Goal: Task Accomplishment & Management: Use online tool/utility

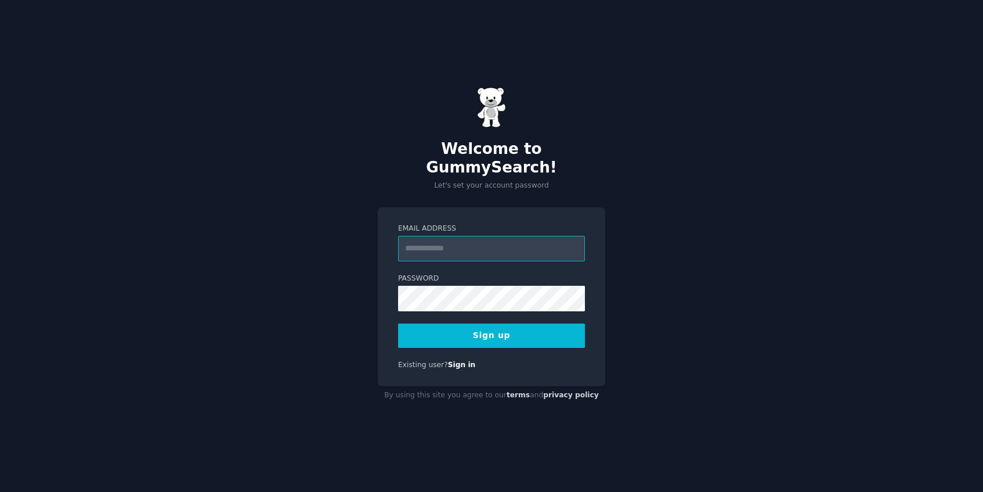
type input "**********"
click at [532, 323] on button "Sign up" at bounding box center [491, 335] width 187 height 24
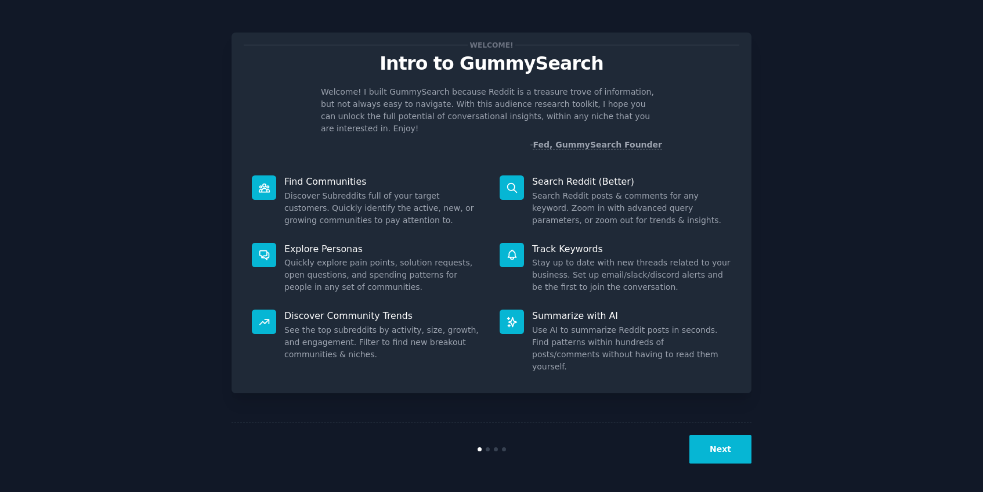
click at [723, 448] on button "Next" at bounding box center [720, 449] width 62 height 28
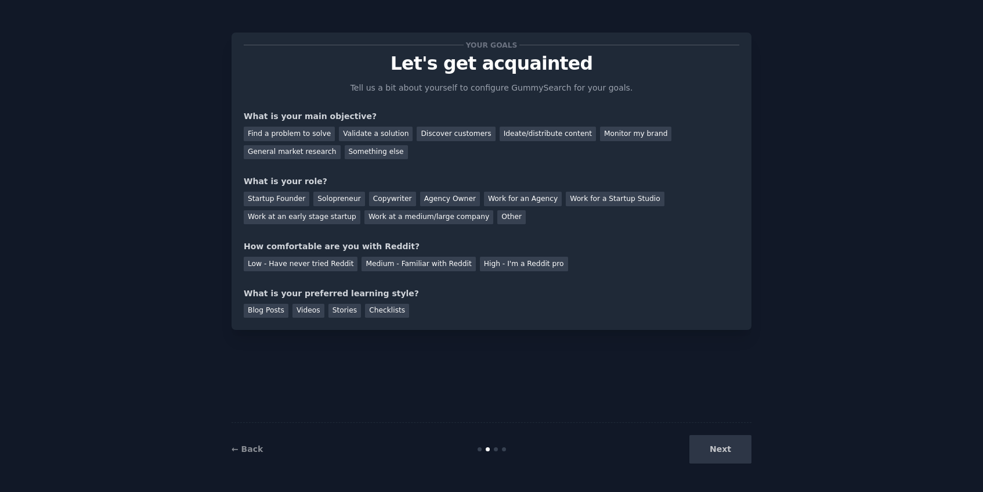
click at [723, 448] on div "Next" at bounding box center [665, 449] width 174 height 28
click at [301, 132] on div "Find a problem to solve" at bounding box center [289, 134] width 91 height 15
click at [331, 197] on div "Solopreneur" at bounding box center [338, 198] width 51 height 15
click at [386, 188] on div "Startup Founder Solopreneur Copywriter Agency Owner Work for an Agency Work for…" at bounding box center [492, 205] width 496 height 37
click at [386, 192] on div "Copywriter" at bounding box center [392, 198] width 47 height 15
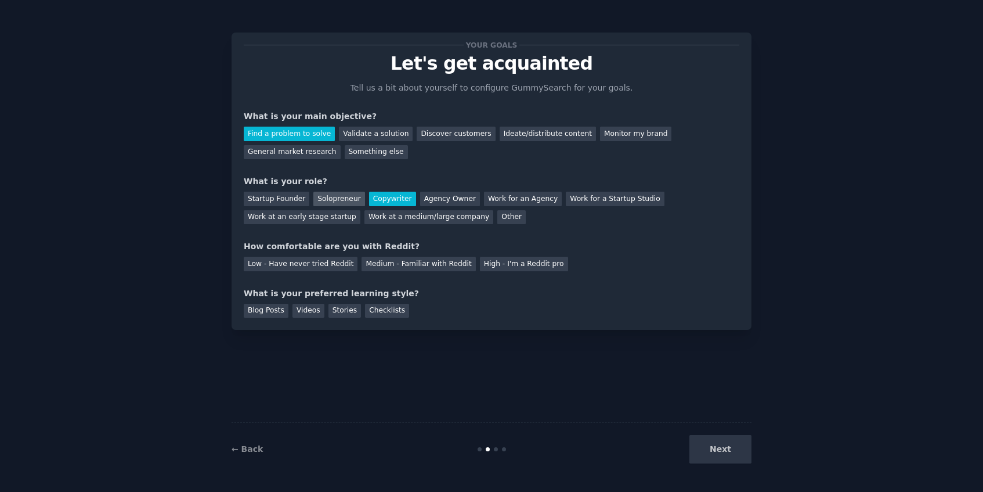
click at [345, 197] on div "Solopreneur" at bounding box center [338, 198] width 51 height 15
click at [384, 266] on div "Medium - Familiar with Reddit" at bounding box center [419, 263] width 114 height 15
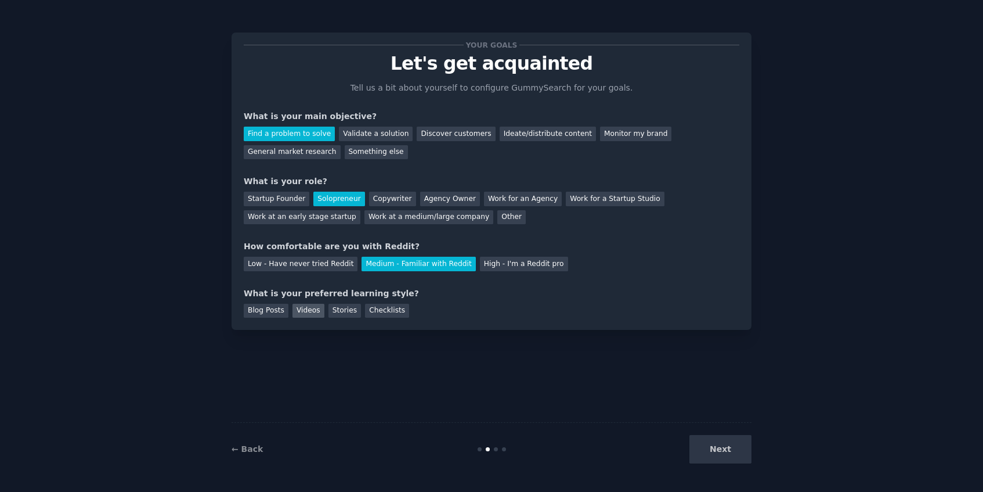
click at [305, 311] on div "Videos" at bounding box center [308, 310] width 32 height 15
click at [712, 454] on button "Next" at bounding box center [720, 449] width 62 height 28
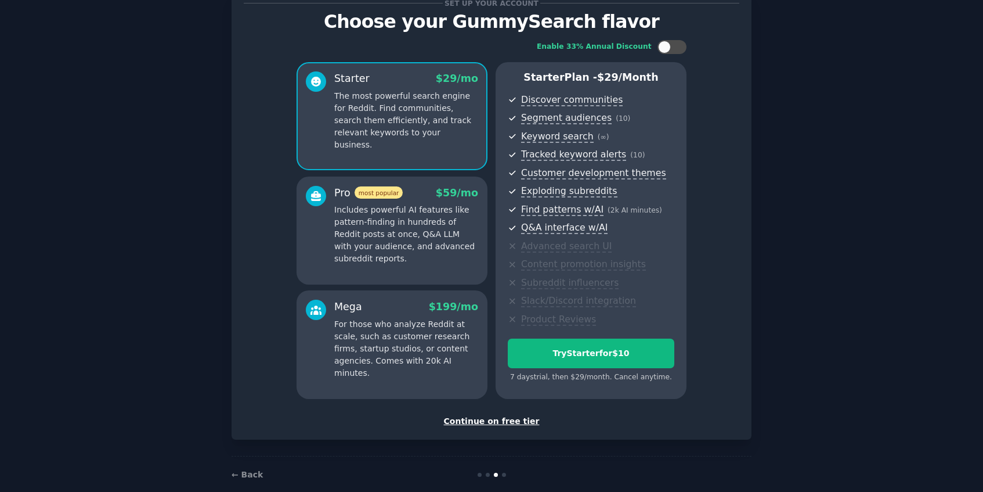
scroll to position [59, 0]
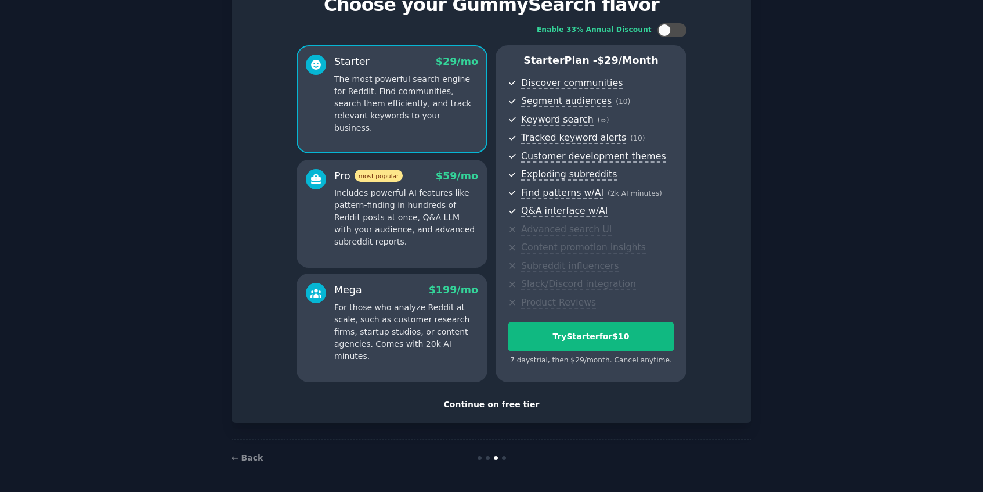
click at [476, 403] on div "Continue on free tier" at bounding box center [492, 404] width 496 height 12
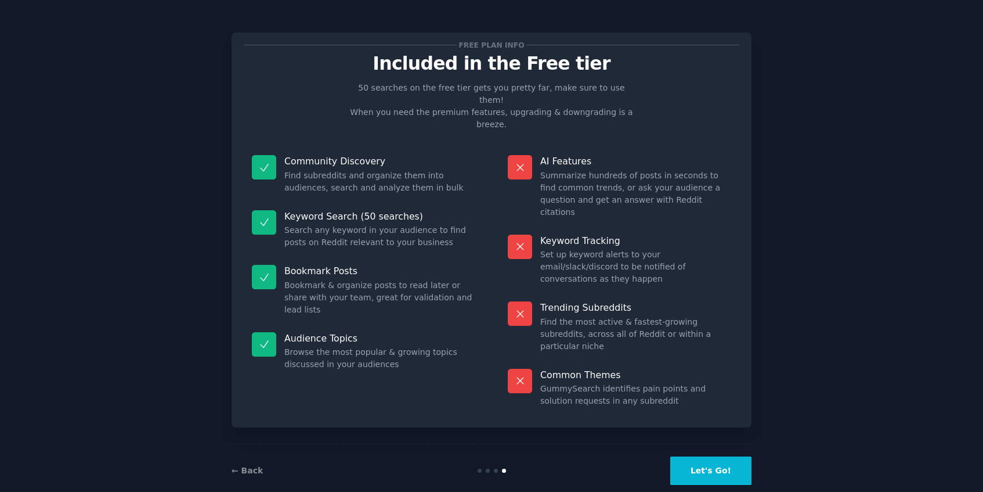
click at [706, 456] on button "Let's Go!" at bounding box center [710, 470] width 81 height 28
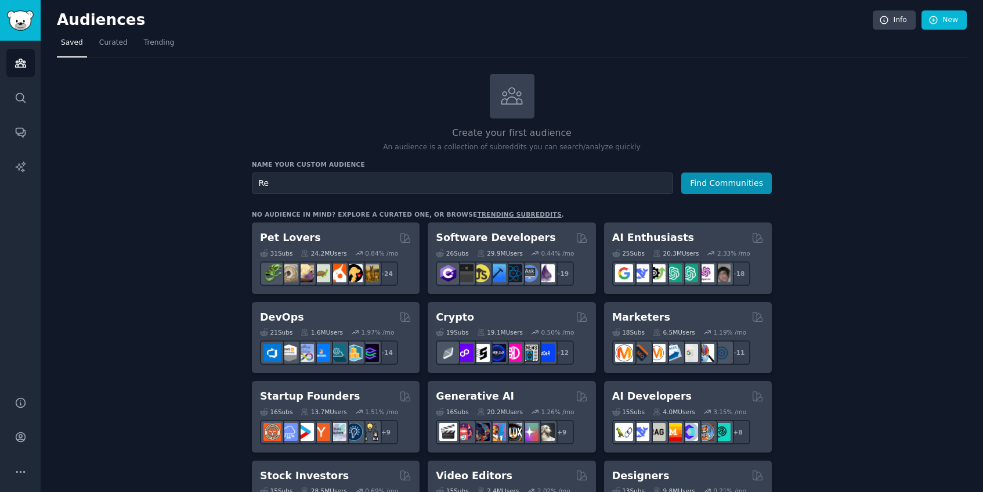
type input "R"
type input "Commercial Loan"
click at [681, 172] on button "Find Communities" at bounding box center [726, 182] width 91 height 21
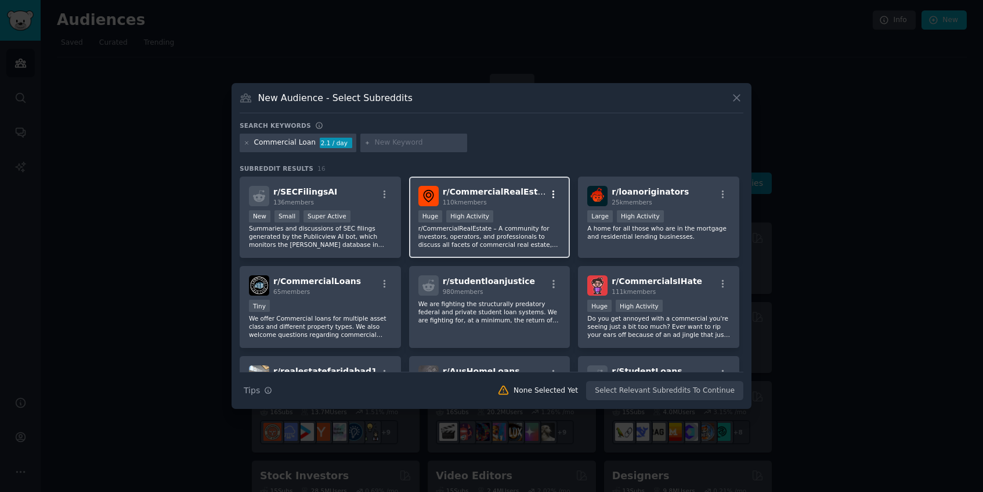
click at [552, 197] on icon "button" at bounding box center [553, 194] width 2 height 8
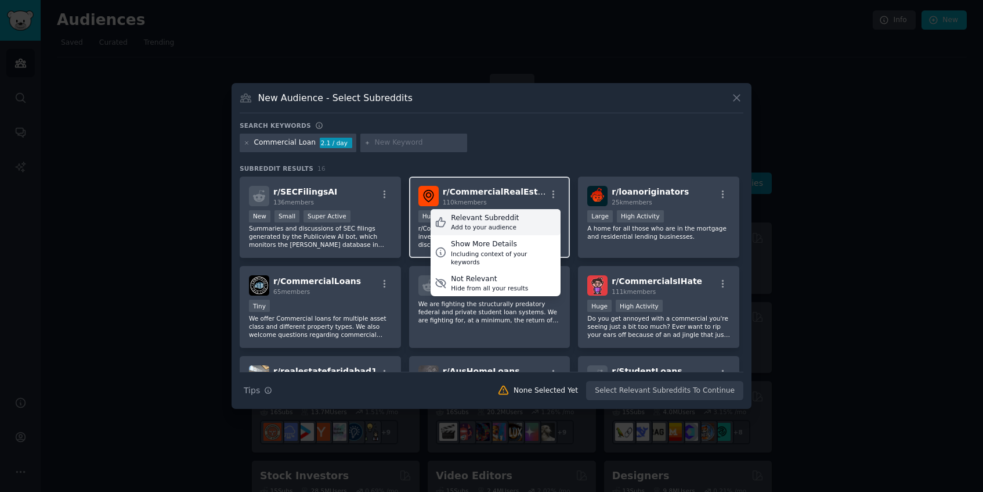
click at [508, 222] on div "Relevant Subreddit" at bounding box center [485, 218] width 68 height 10
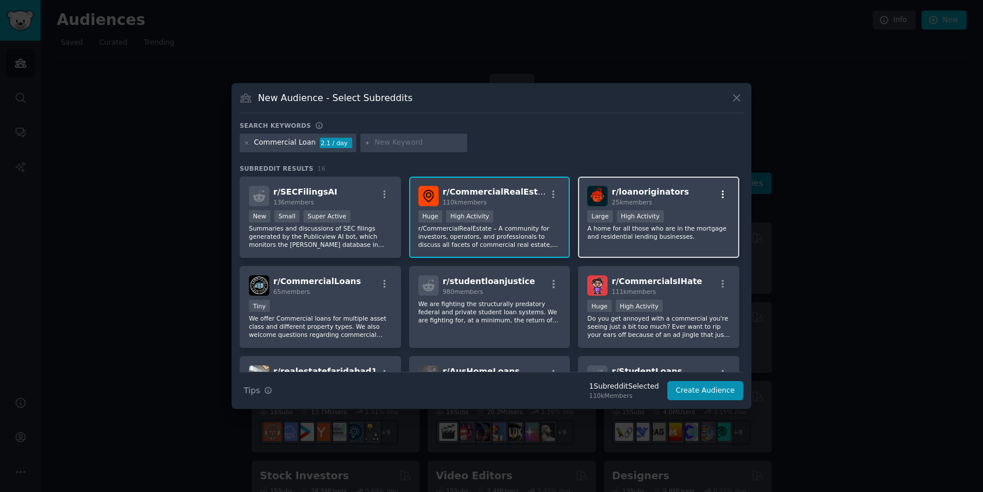
click at [720, 193] on icon "button" at bounding box center [723, 194] width 10 height 10
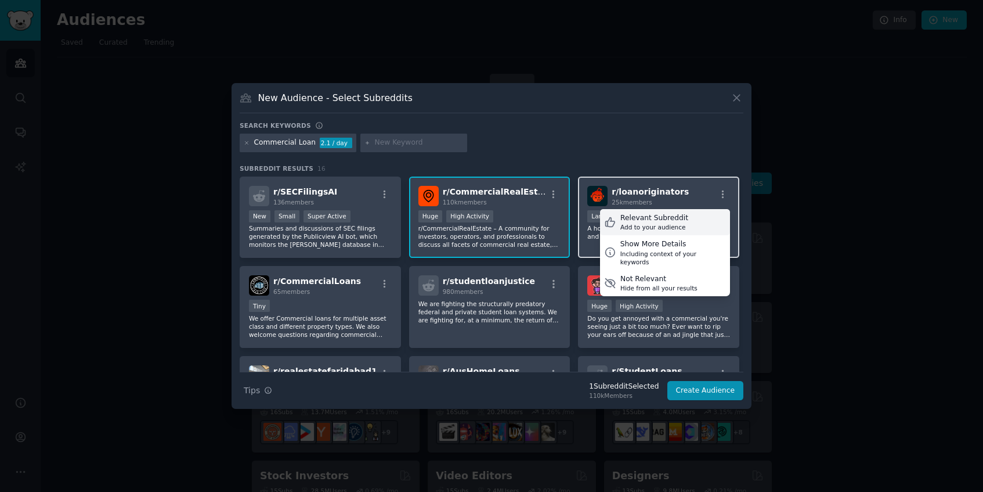
click at [689, 218] on div "Relevant Subreddit Add to your audience" at bounding box center [665, 222] width 130 height 27
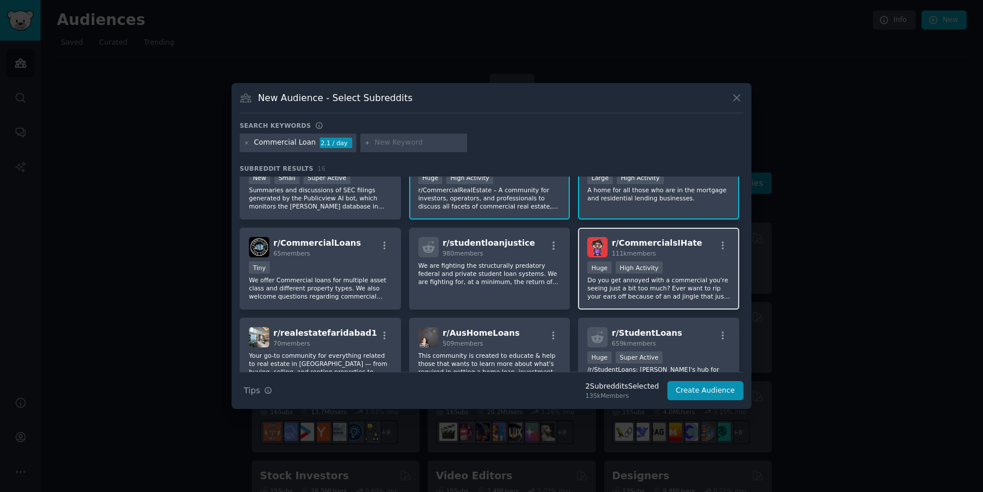
scroll to position [45, 0]
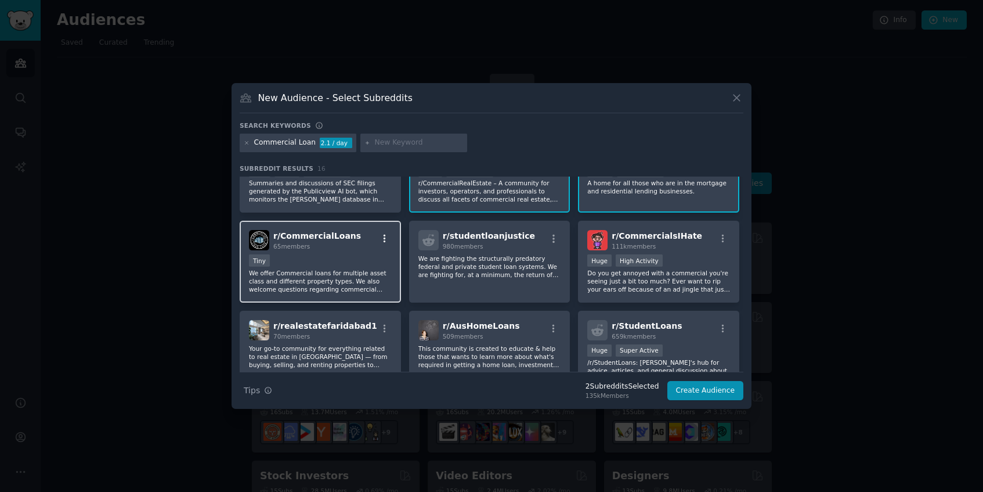
click at [381, 238] on icon "button" at bounding box center [385, 238] width 10 height 10
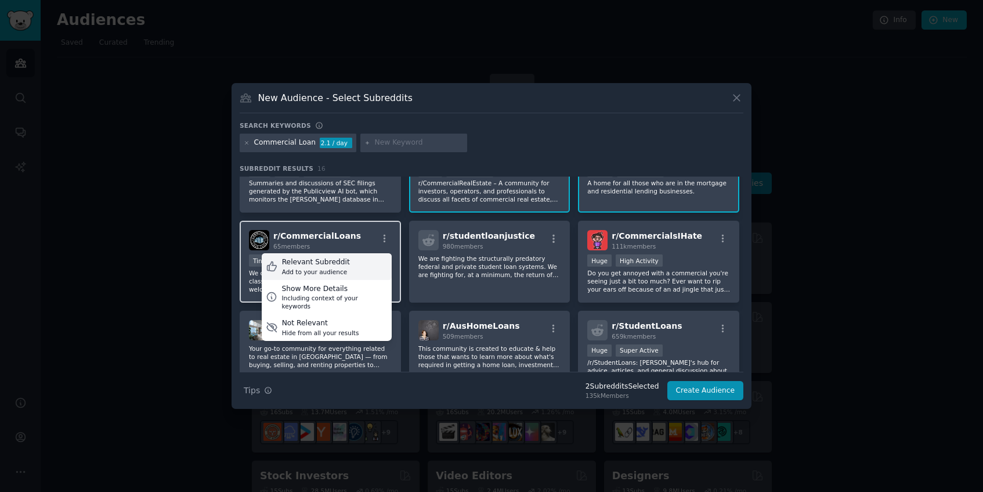
click at [345, 270] on div "Relevant Subreddit Add to your audience" at bounding box center [327, 266] width 130 height 27
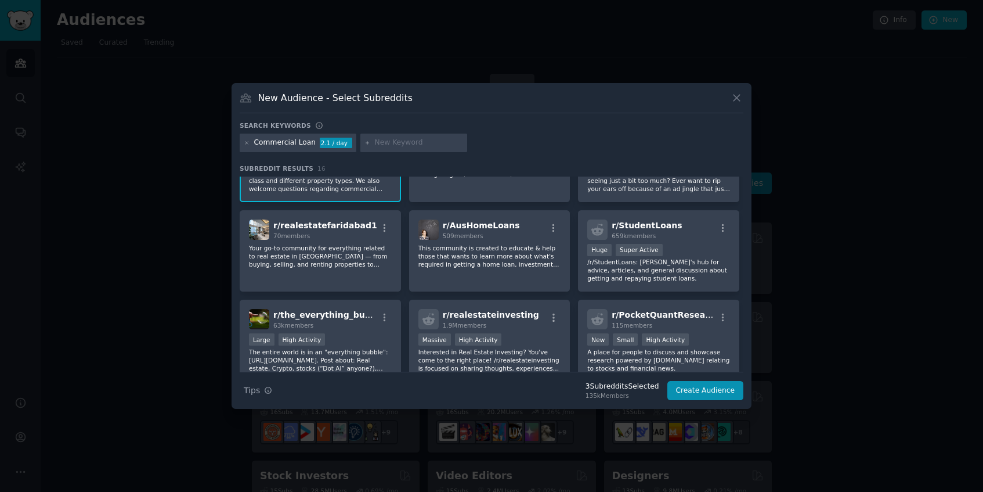
scroll to position [156, 0]
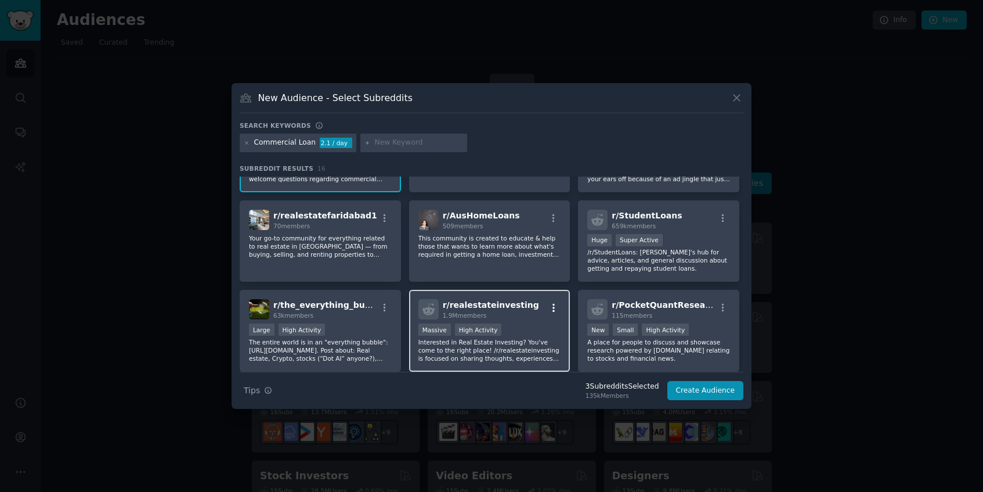
click at [552, 309] on icon "button" at bounding box center [553, 307] width 10 height 10
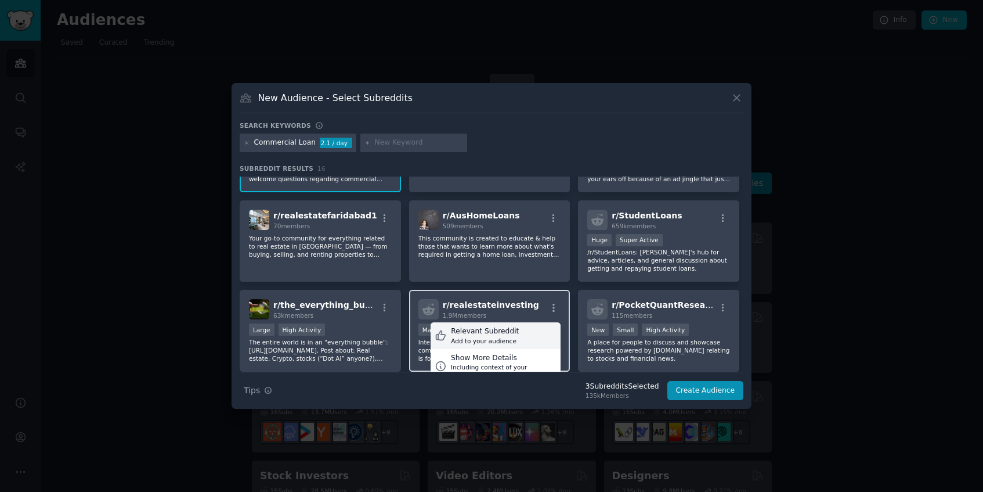
click at [520, 330] on div "Relevant Subreddit Add to your audience" at bounding box center [496, 335] width 130 height 27
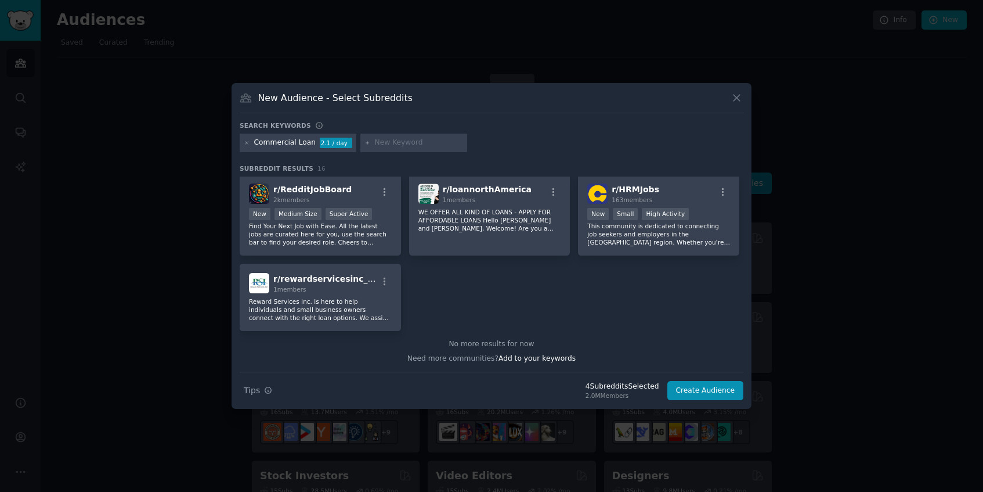
scroll to position [0, 0]
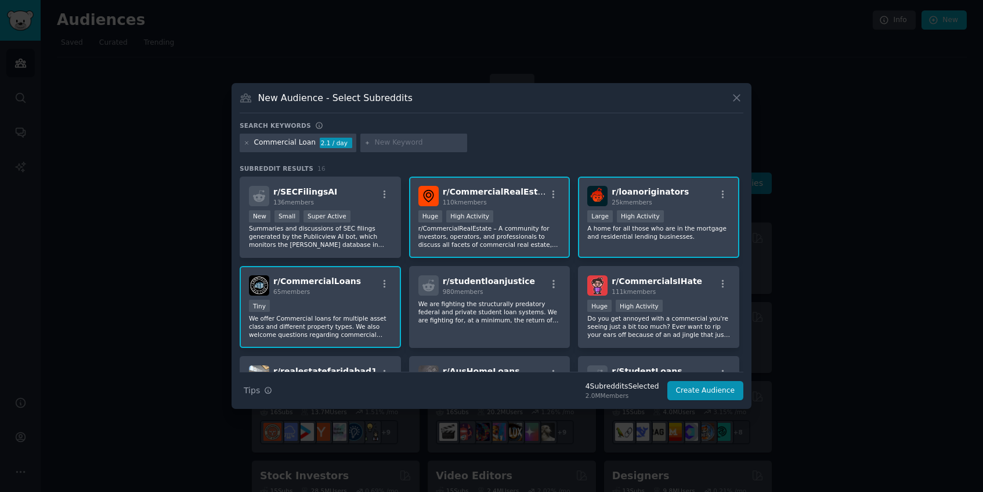
click at [404, 145] on input "text" at bounding box center [419, 143] width 88 height 10
type input "Real Estate Investing"
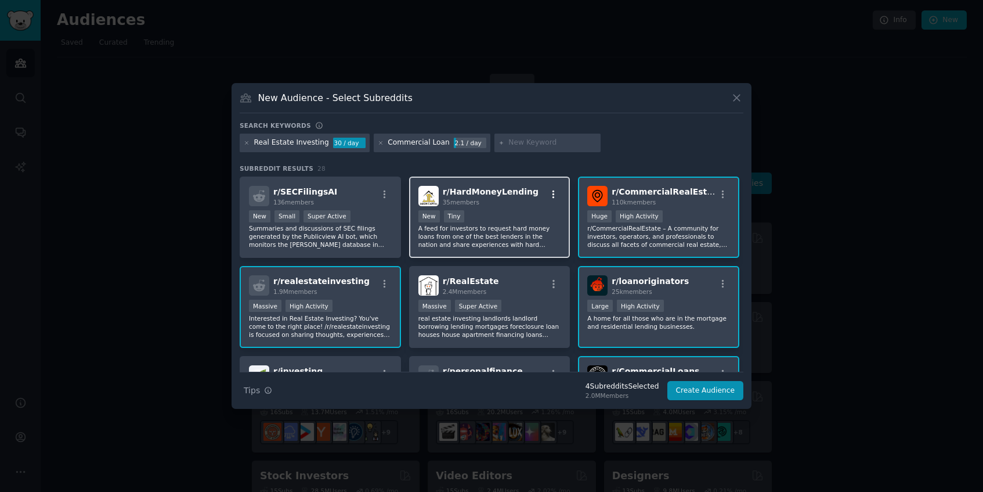
click at [552, 193] on icon "button" at bounding box center [553, 194] width 10 height 10
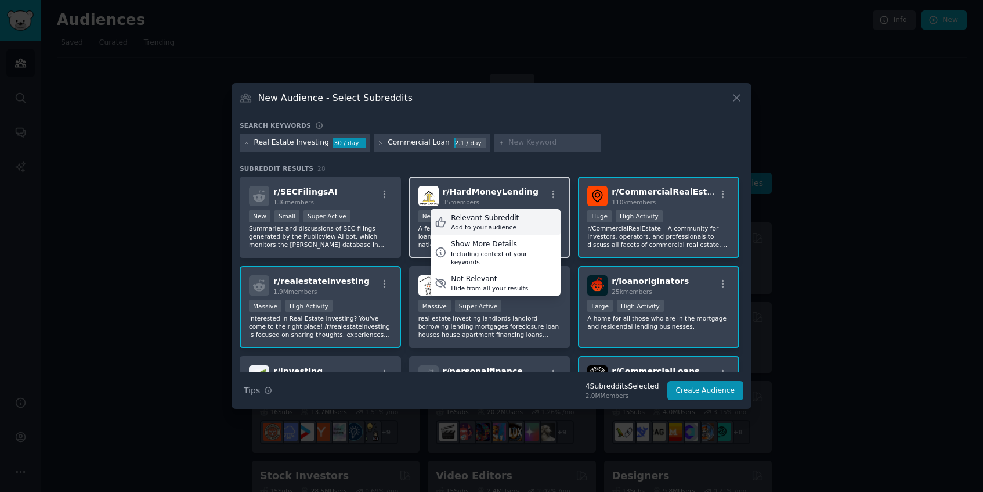
click at [528, 218] on div "Relevant Subreddit Add to your audience" at bounding box center [496, 222] width 130 height 27
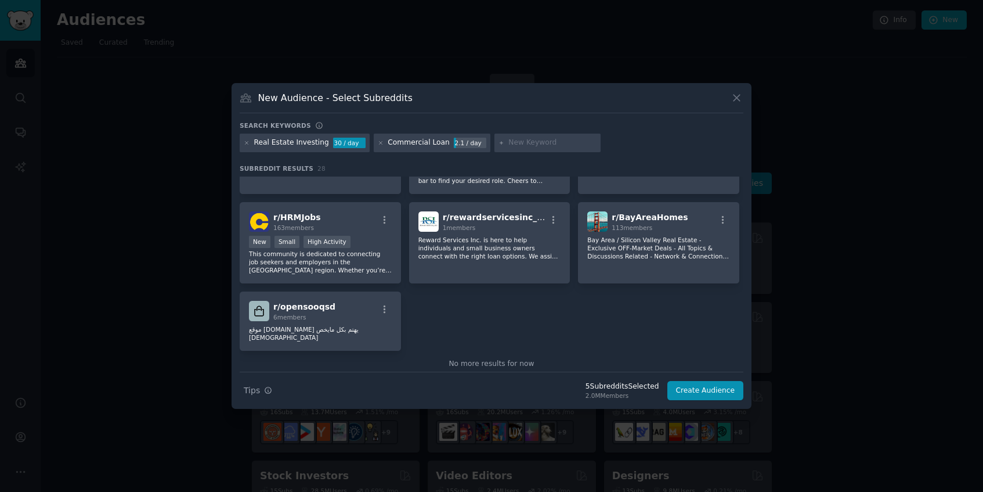
scroll to position [696, 0]
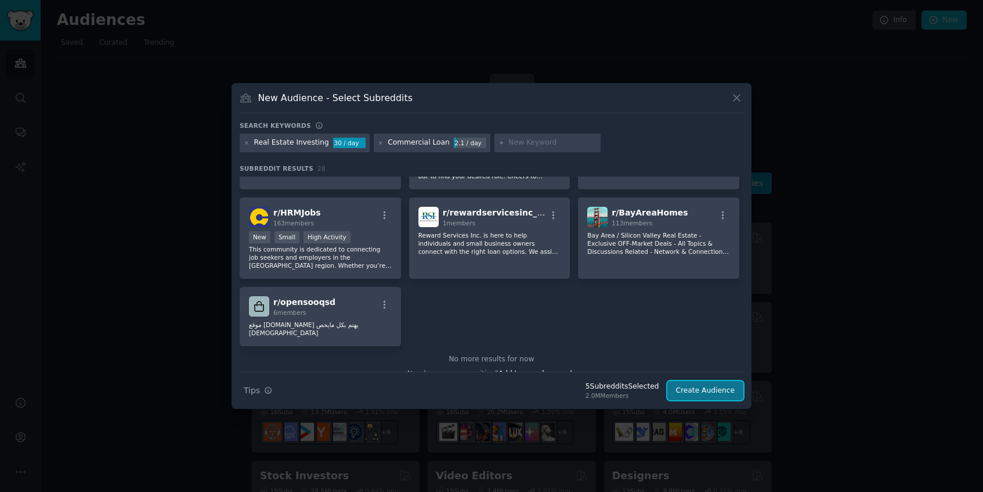
click at [681, 389] on button "Create Audience" at bounding box center [705, 391] width 77 height 20
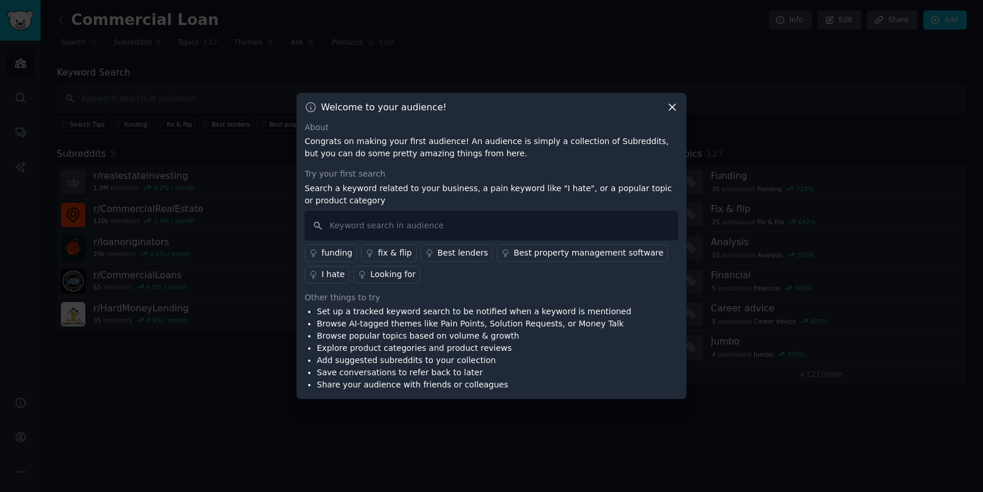
click at [399, 254] on div "fix & flip" at bounding box center [395, 253] width 34 height 12
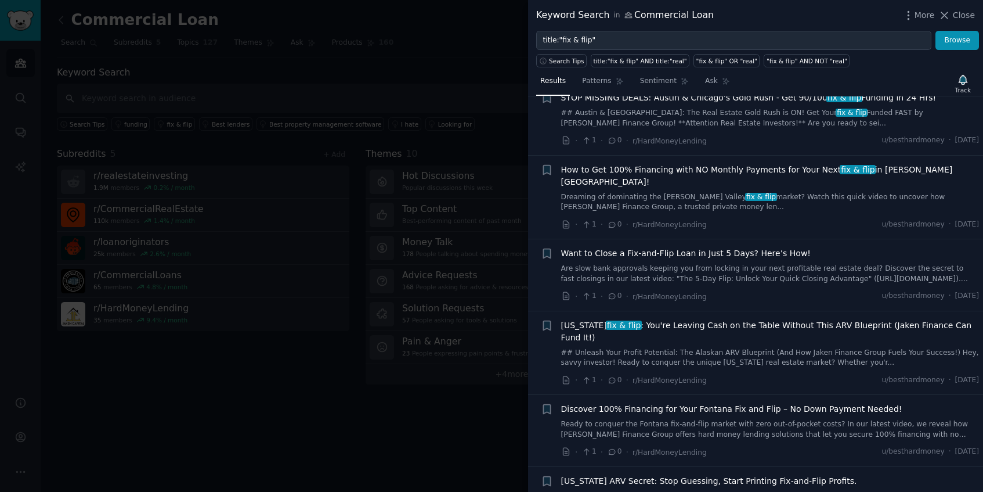
scroll to position [109, 0]
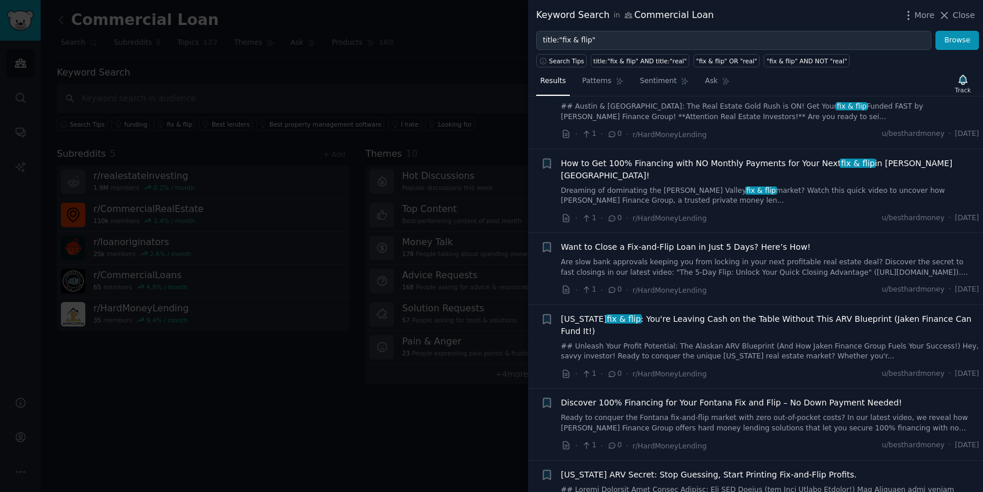
click at [507, 407] on div at bounding box center [491, 246] width 983 height 492
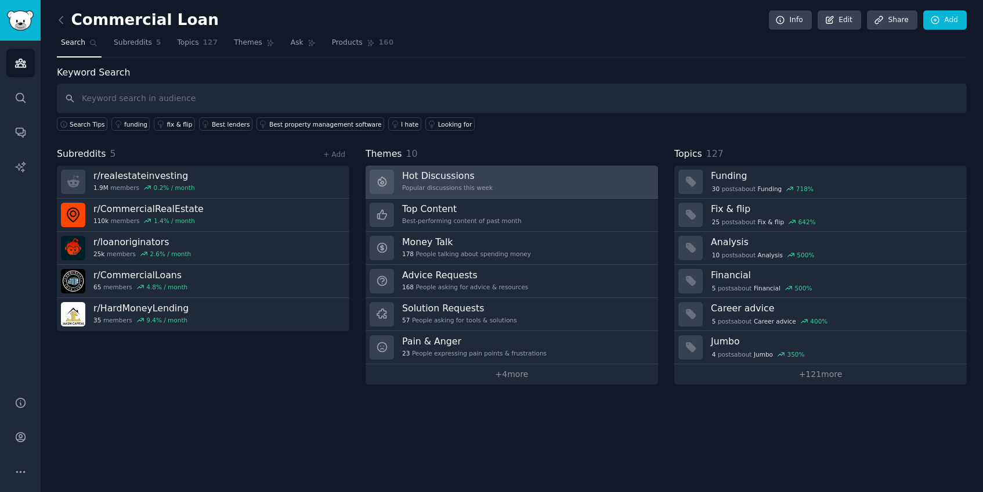
click at [493, 192] on link "Hot Discussions Popular discussions this week" at bounding box center [512, 181] width 292 height 33
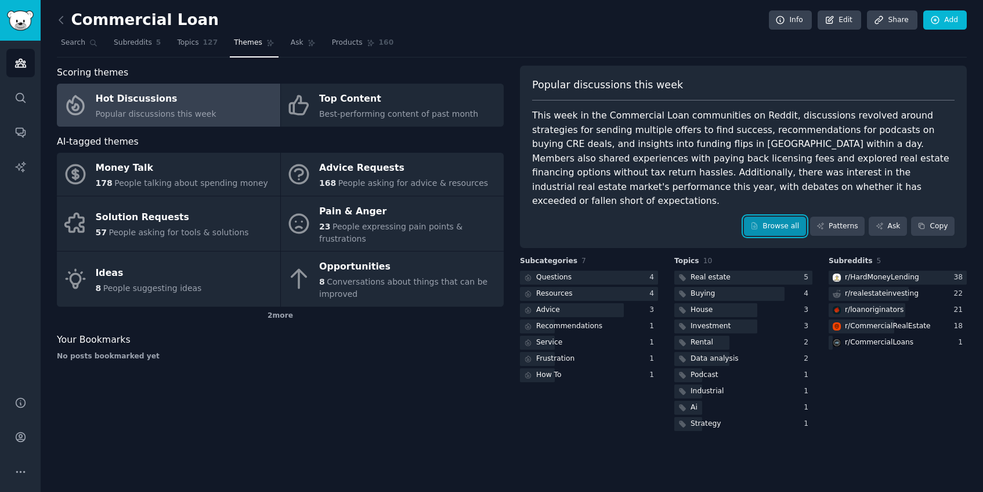
click at [794, 216] on link "Browse all" at bounding box center [775, 226] width 62 height 20
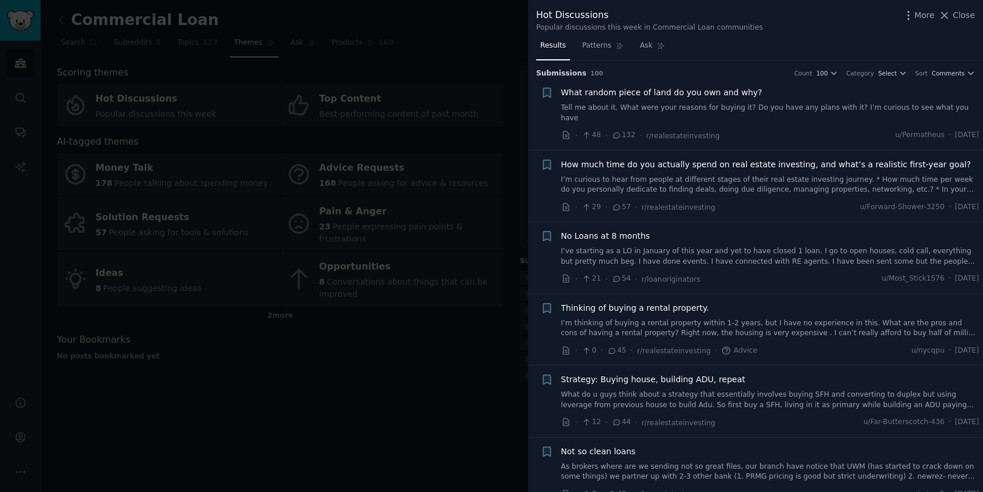
click at [703, 246] on link "I’ve starting as a LO in January of this year and yet to have closed 1 loan. I …" at bounding box center [770, 256] width 418 height 20
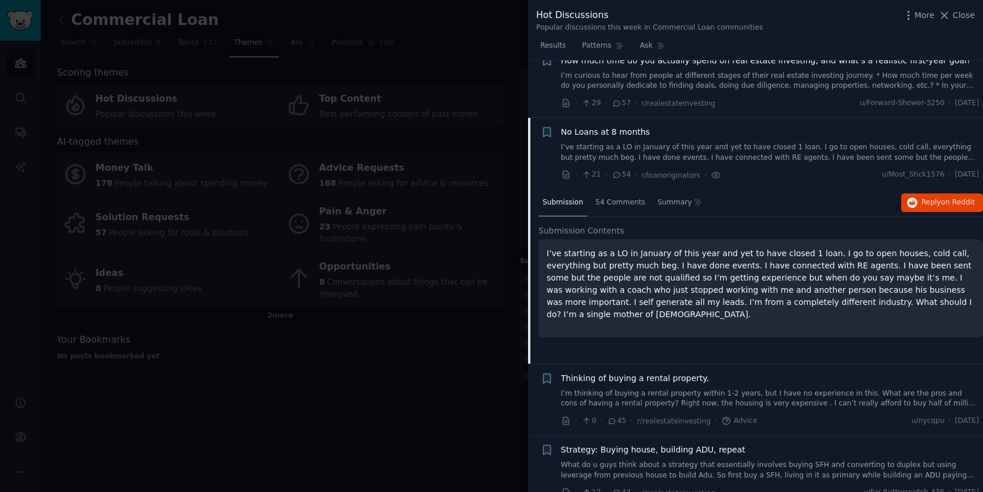
scroll to position [151, 0]
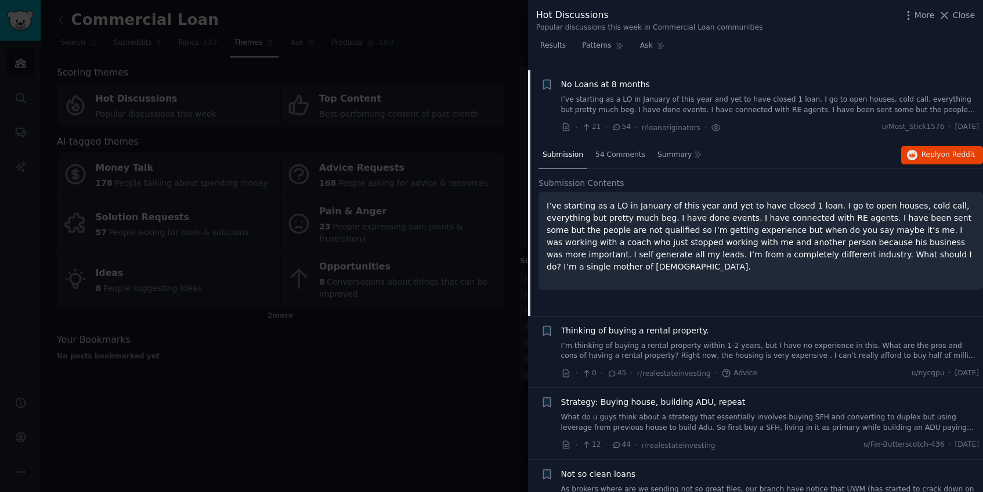
click at [703, 241] on p "I’ve starting as a LO in January of this year and yet to have closed 1 loan. I …" at bounding box center [761, 236] width 428 height 73
click at [635, 150] on span "54 Comments" at bounding box center [620, 155] width 50 height 10
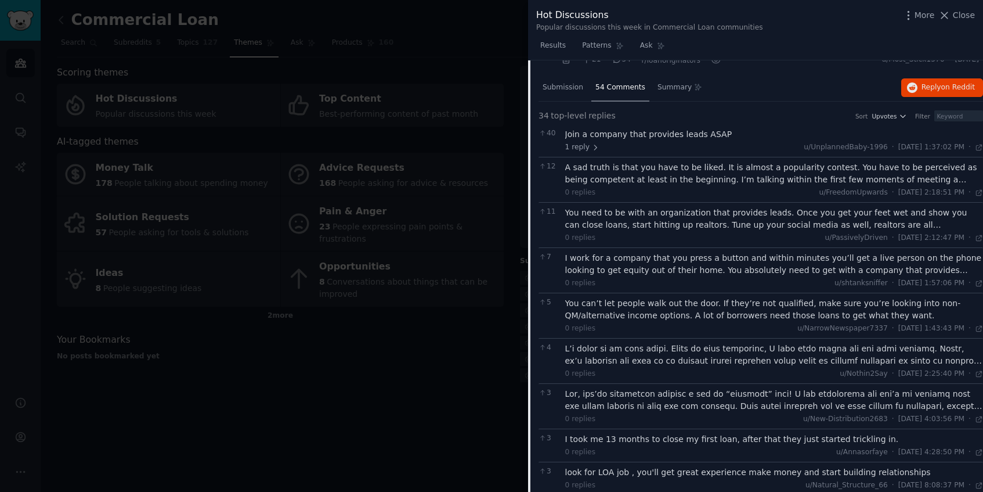
scroll to position [215, 0]
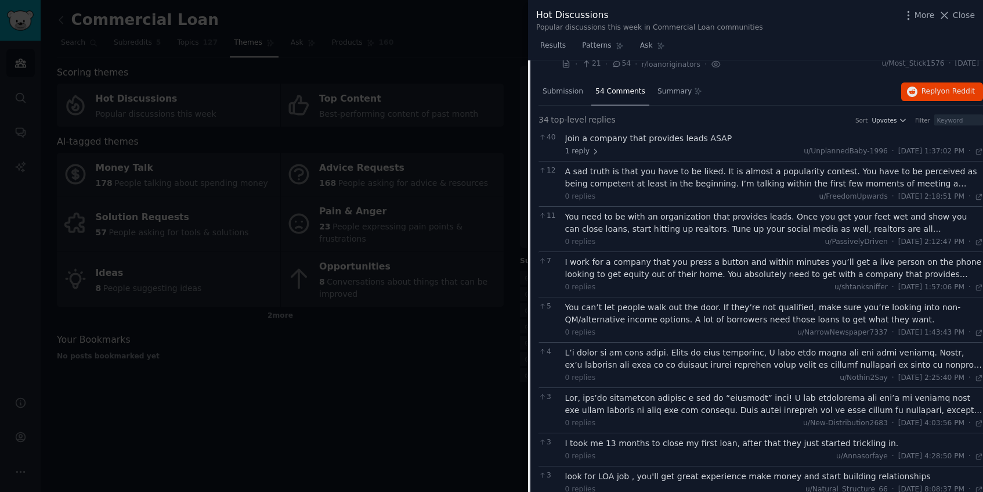
click at [497, 331] on div at bounding box center [491, 246] width 983 height 492
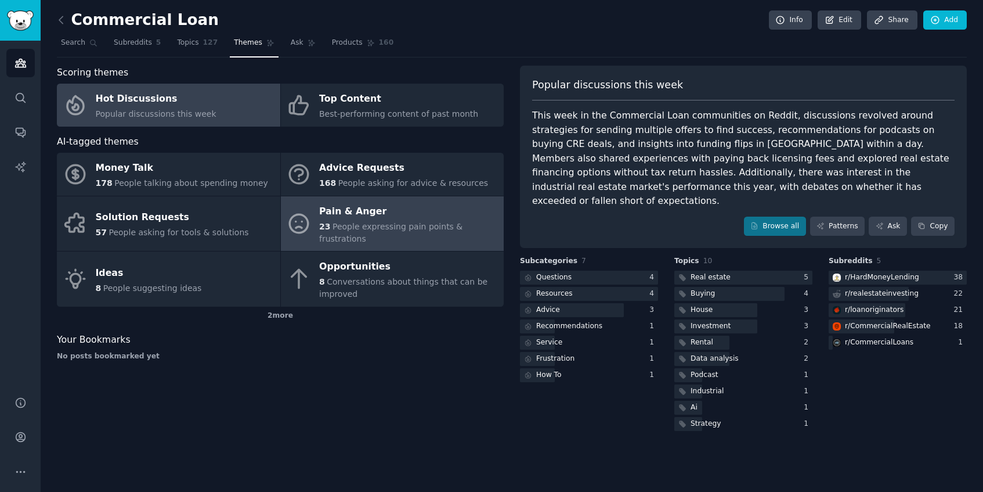
click at [410, 225] on span "People expressing pain points & frustrations" at bounding box center [390, 232] width 143 height 21
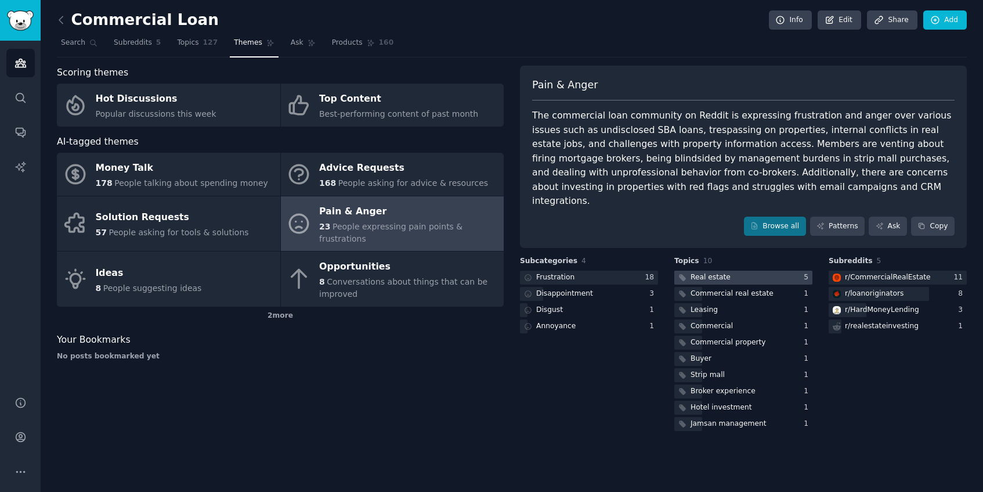
click at [703, 270] on div "Real estate" at bounding box center [703, 277] width 58 height 15
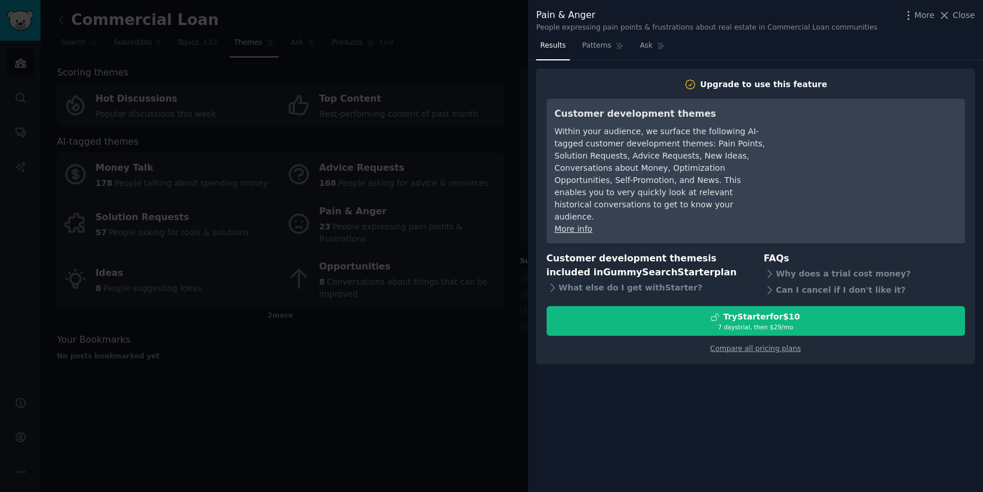
click at [513, 156] on div at bounding box center [491, 246] width 983 height 492
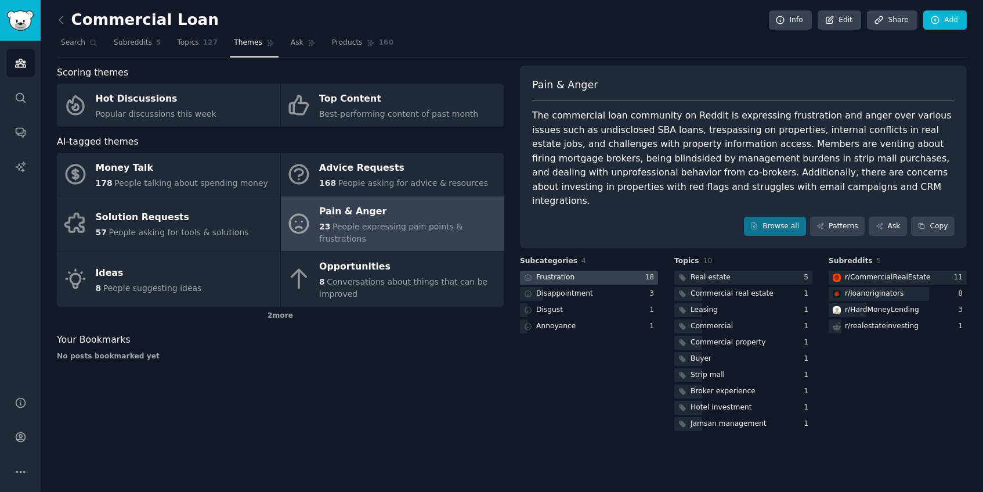
click at [597, 270] on div at bounding box center [589, 277] width 138 height 15
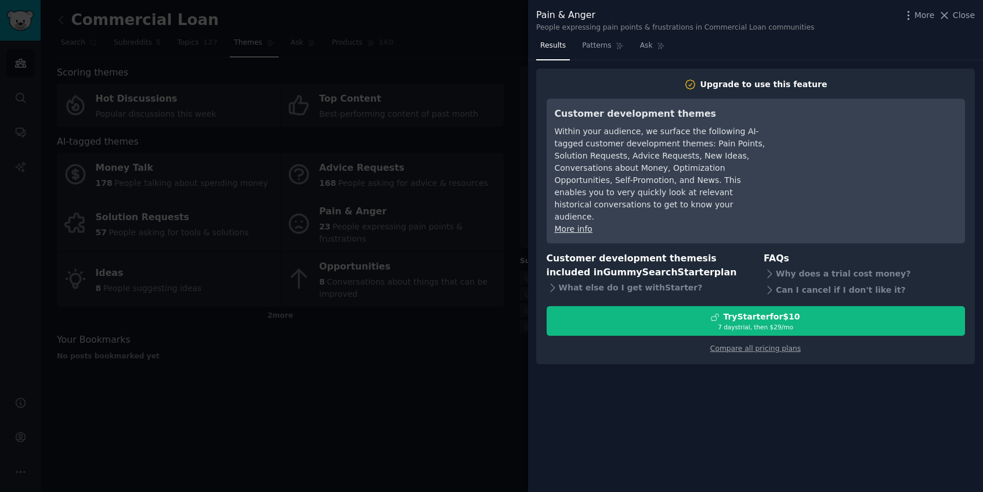
click at [516, 290] on div at bounding box center [491, 246] width 983 height 492
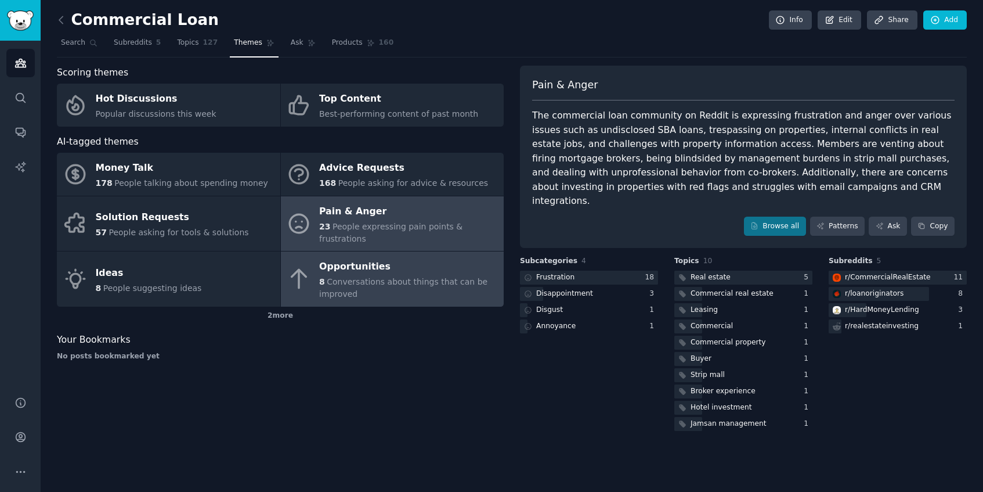
click at [445, 277] on div "8 Conversations about things that can be improved" at bounding box center [408, 288] width 179 height 24
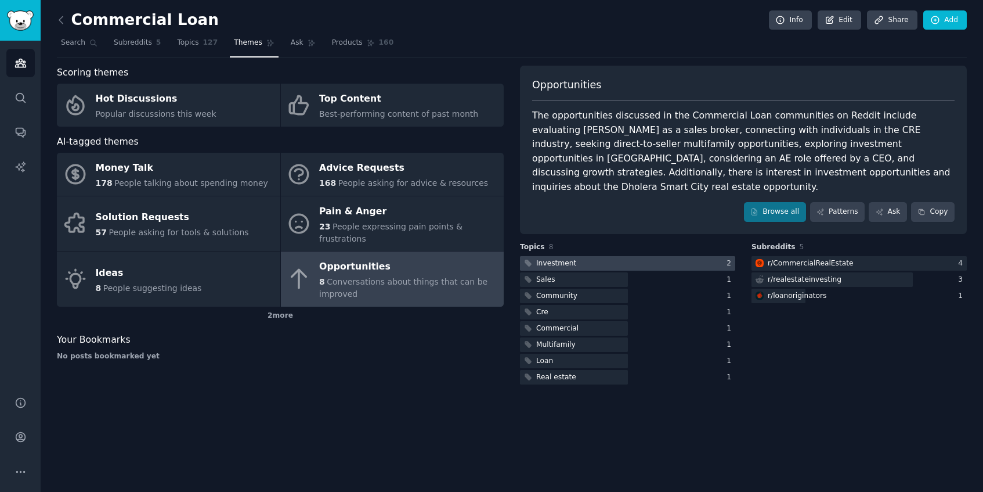
click at [638, 256] on div at bounding box center [627, 263] width 215 height 15
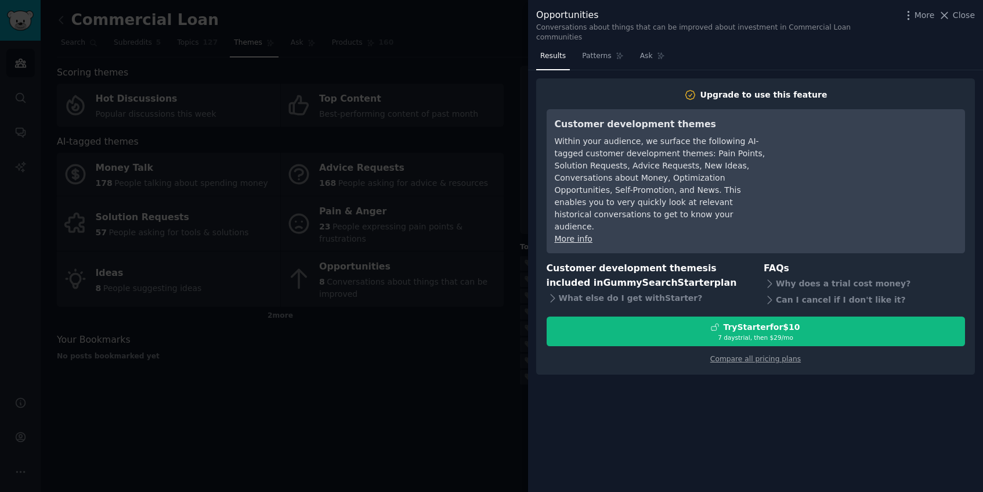
click at [480, 315] on div at bounding box center [491, 246] width 983 height 492
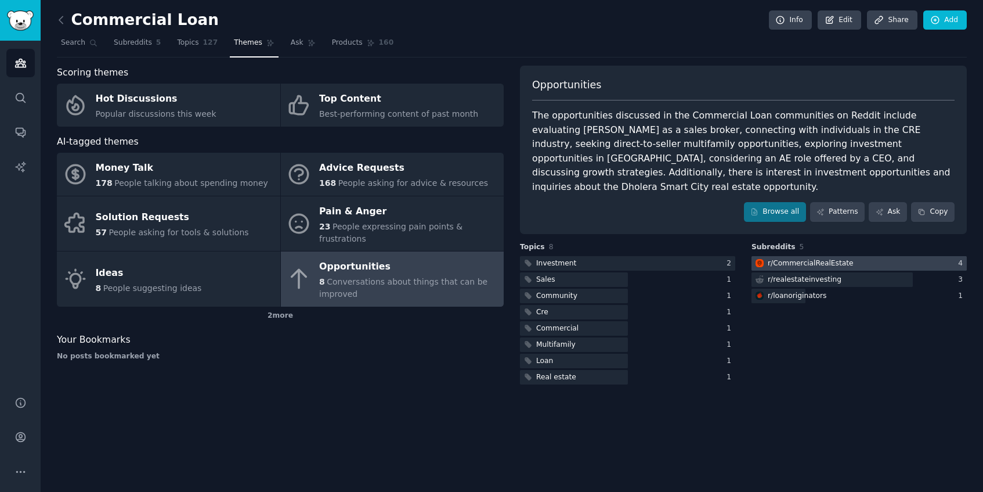
click at [802, 258] on div "r/ CommercialRealEstate" at bounding box center [811, 263] width 86 height 10
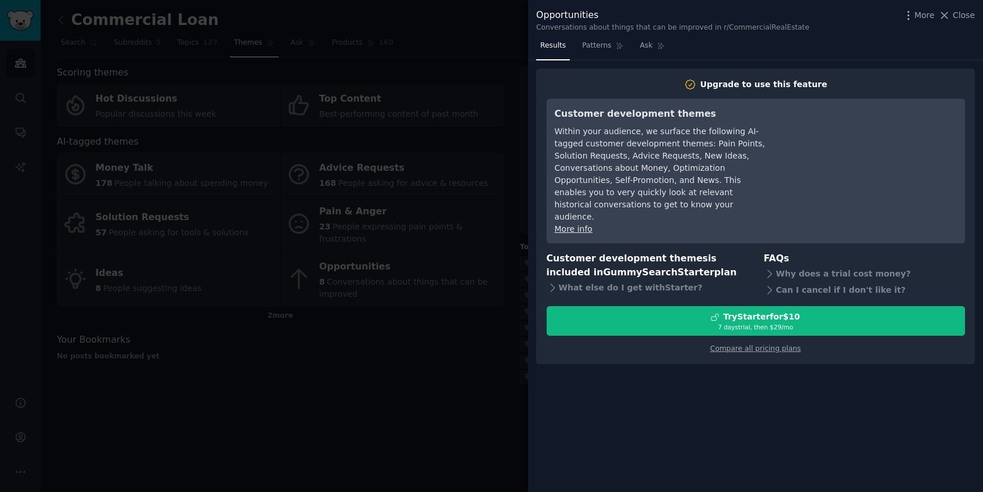
click at [506, 243] on div at bounding box center [491, 246] width 983 height 492
